Goal: Information Seeking & Learning: Learn about a topic

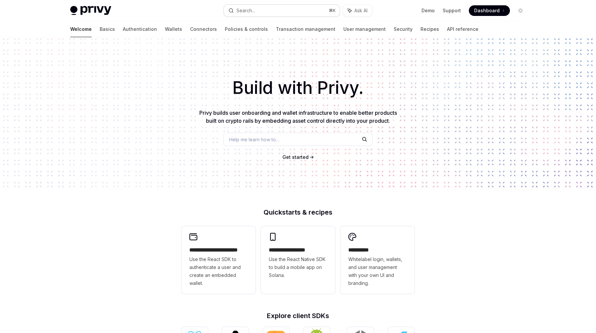
click at [263, 11] on button "Search... ⌘ K" at bounding box center [282, 11] width 116 height 12
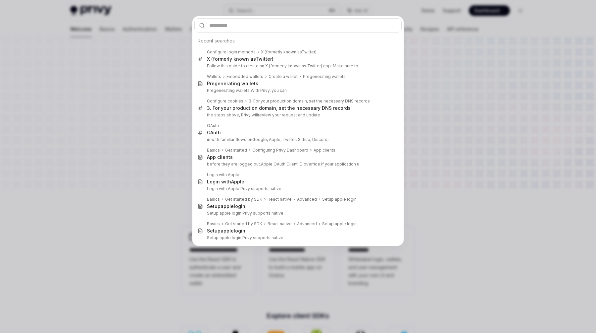
type input "*"
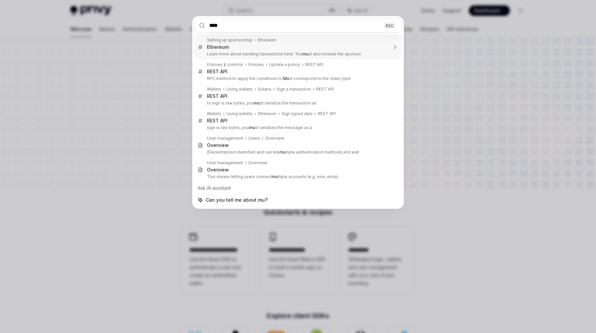
type input "*****"
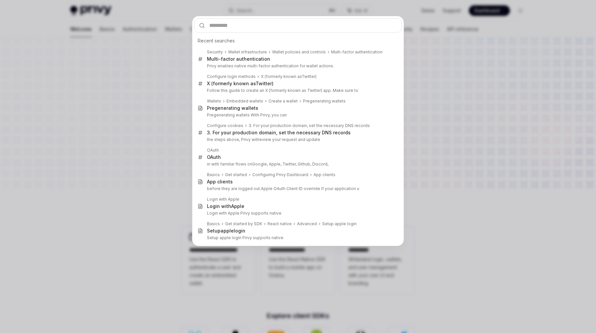
type textarea "*"
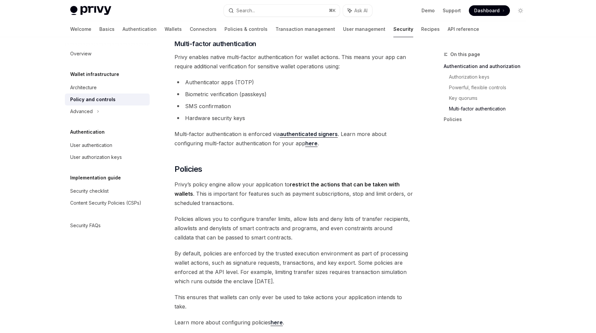
scroll to position [567, 0]
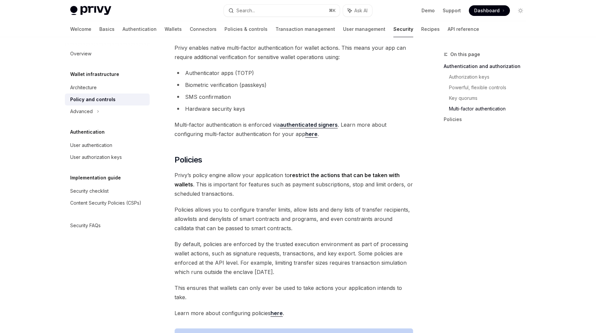
click at [319, 121] on link "authenticated signers" at bounding box center [309, 124] width 58 height 7
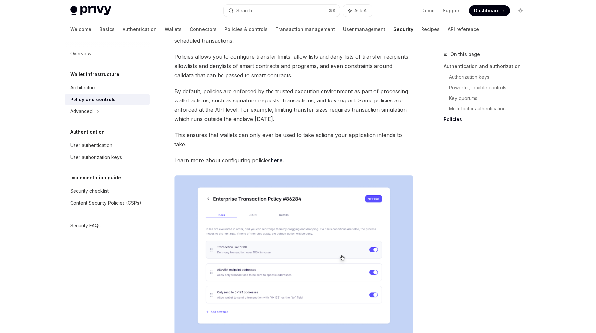
scroll to position [632, 0]
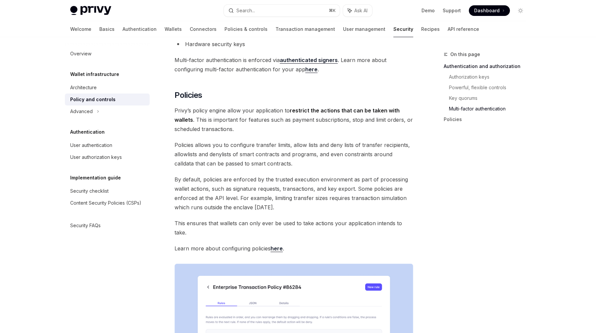
click at [279, 245] on link "here" at bounding box center [277, 248] width 12 height 7
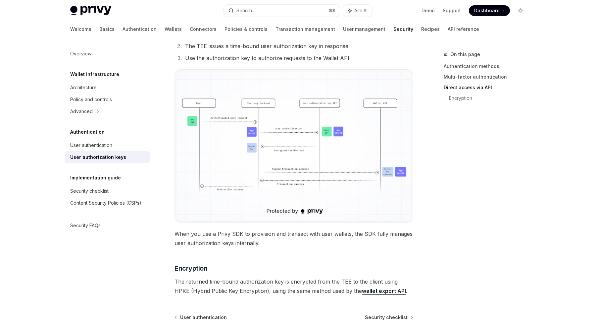
scroll to position [491, 0]
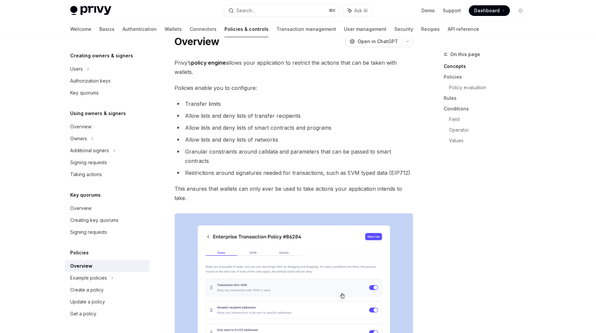
scroll to position [27, 0]
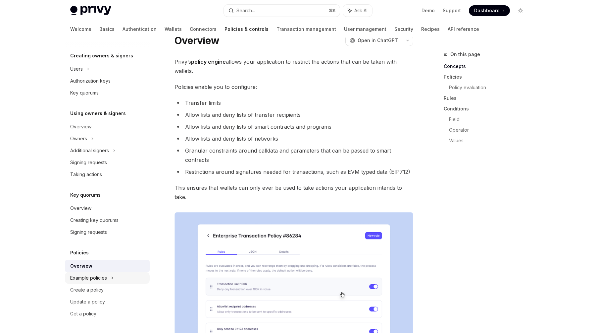
click at [103, 276] on div "Example policies" at bounding box center [88, 278] width 37 height 8
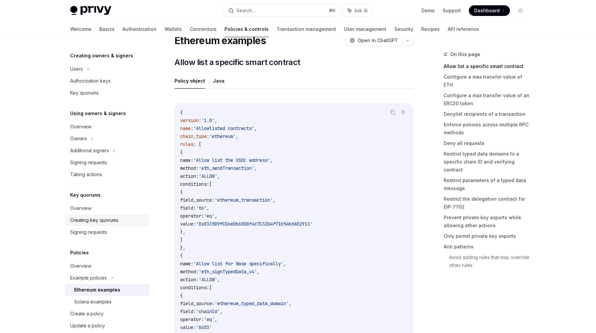
scroll to position [158, 0]
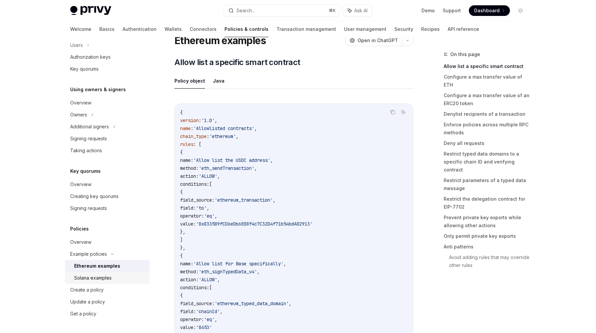
click at [109, 280] on div "Solana examples" at bounding box center [92, 278] width 37 height 8
type textarea "*"
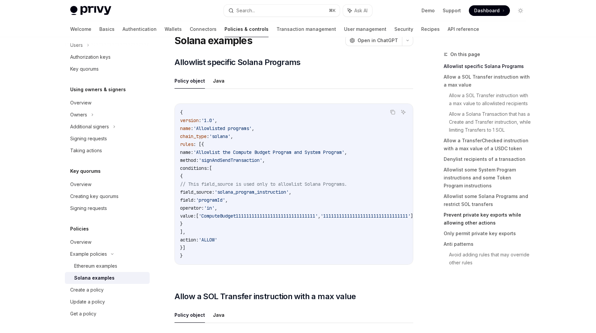
click at [502, 214] on link "Prevent private key exports while allowing other actions" at bounding box center [487, 218] width 87 height 19
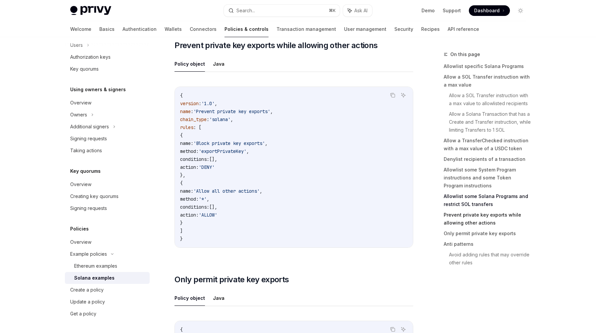
scroll to position [2476, 0]
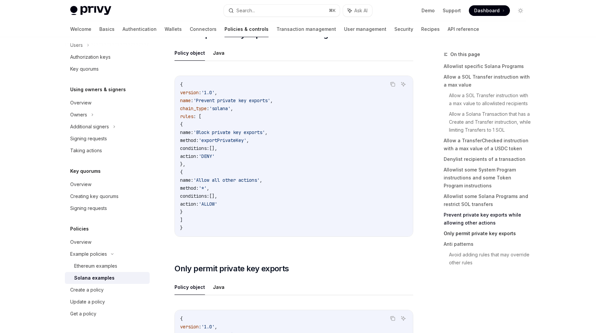
click at [497, 233] on link "Only permit private key exports" at bounding box center [487, 233] width 87 height 11
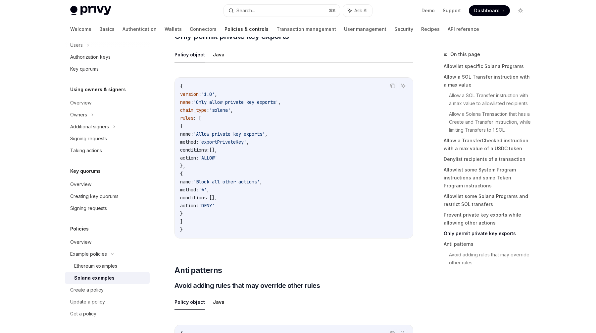
scroll to position [2710, 0]
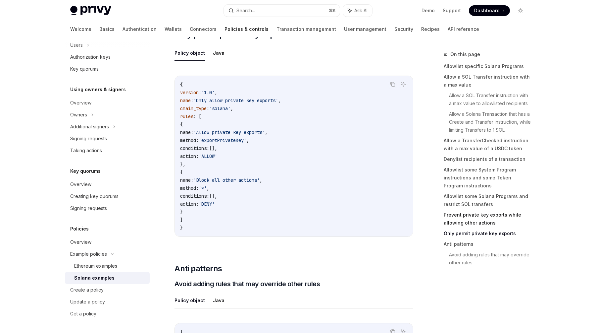
click at [505, 216] on link "Prevent private key exports while allowing other actions" at bounding box center [487, 218] width 87 height 19
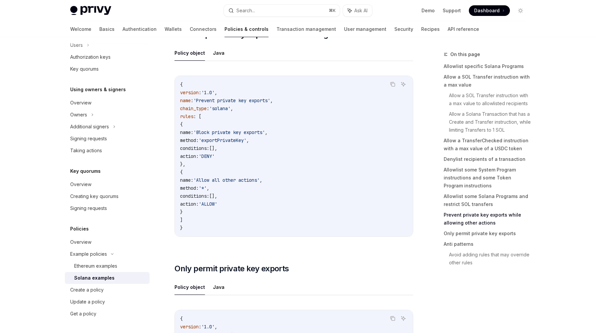
scroll to position [2476, 0]
